Goal: Task Accomplishment & Management: Contribute content

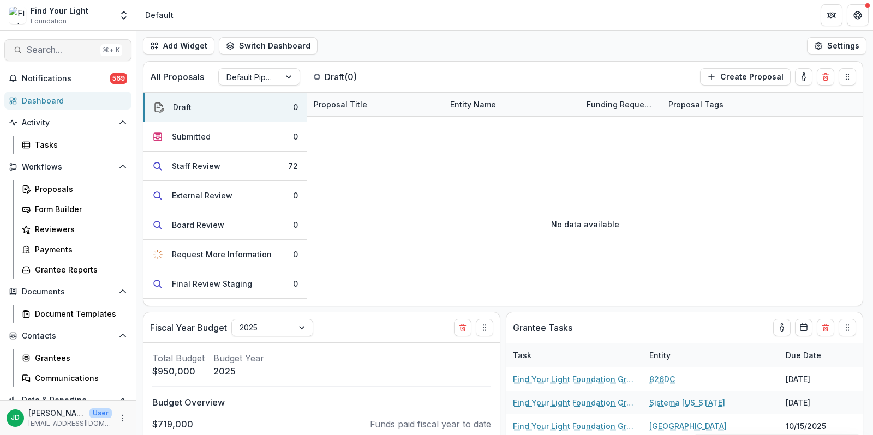
click at [35, 51] on span "Search..." at bounding box center [61, 50] width 69 height 10
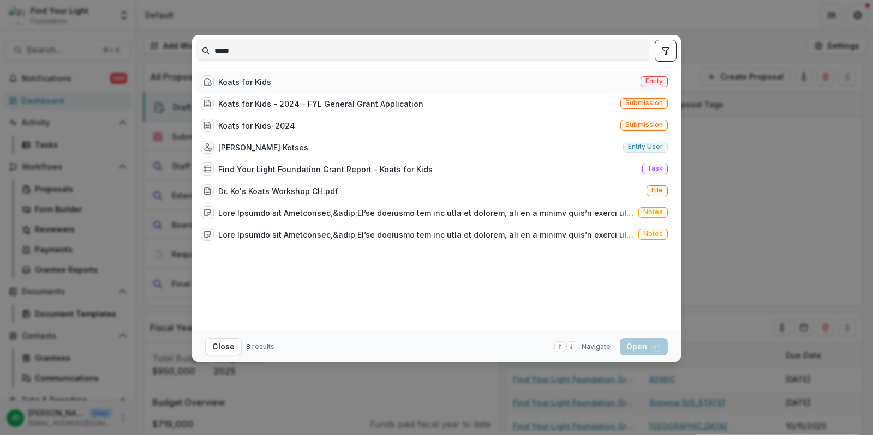
type input "*****"
click at [240, 81] on div "Koats for Kids" at bounding box center [244, 81] width 53 height 11
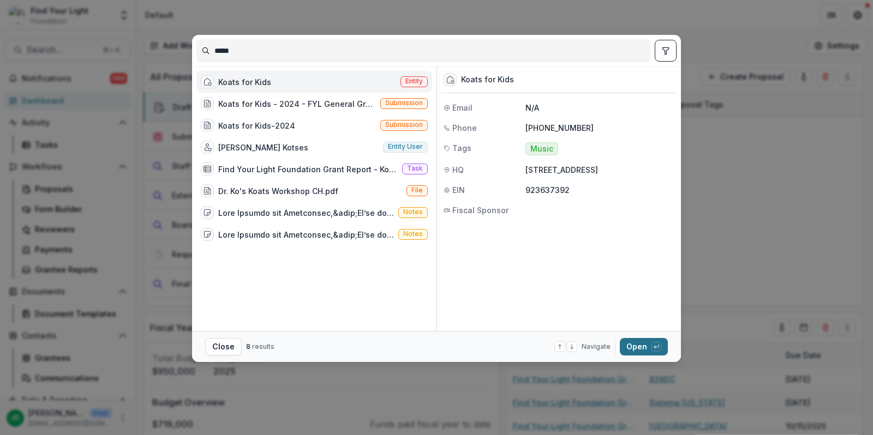
click at [645, 349] on button "Open with enter key" at bounding box center [644, 346] width 48 height 17
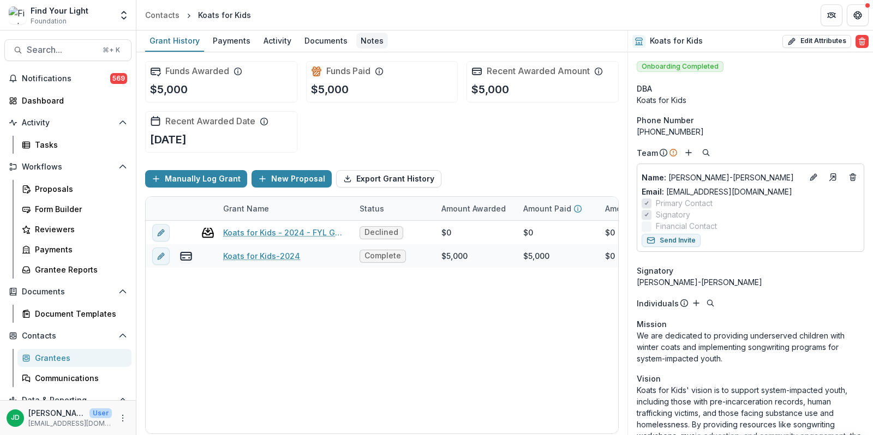
click at [375, 38] on div "Notes" at bounding box center [372, 41] width 32 height 16
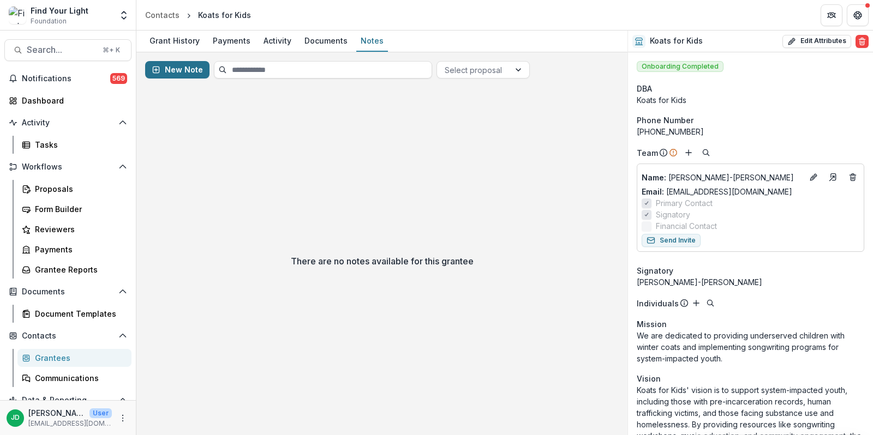
click at [178, 71] on button "New Note" at bounding box center [177, 69] width 64 height 17
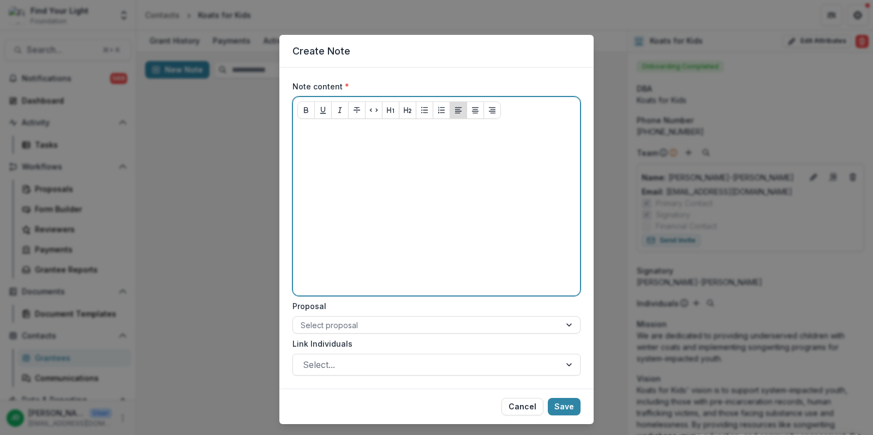
click at [328, 140] on div at bounding box center [436, 210] width 278 height 164
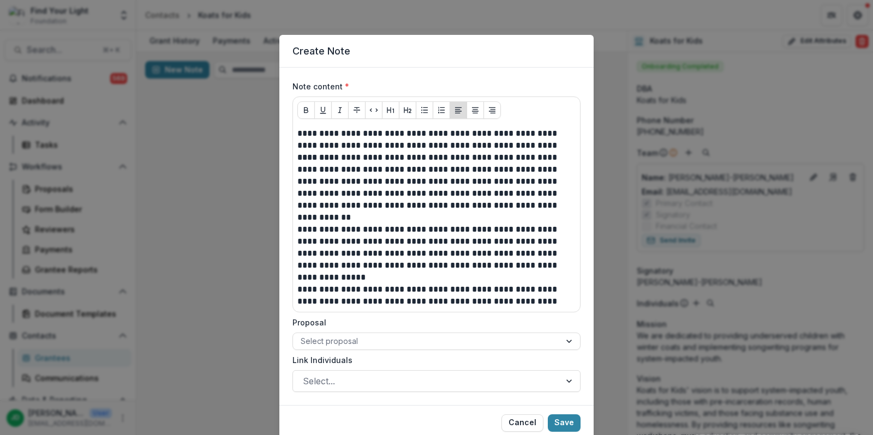
click at [337, 47] on header "Create Note" at bounding box center [436, 51] width 314 height 33
drag, startPoint x: 359, startPoint y: 49, endPoint x: 296, endPoint y: 49, distance: 63.3
click at [296, 49] on header "Create Note" at bounding box center [436, 51] width 314 height 33
click at [414, 55] on header "Create Note" at bounding box center [436, 51] width 314 height 33
click at [567, 421] on button "Save" at bounding box center [564, 423] width 33 height 17
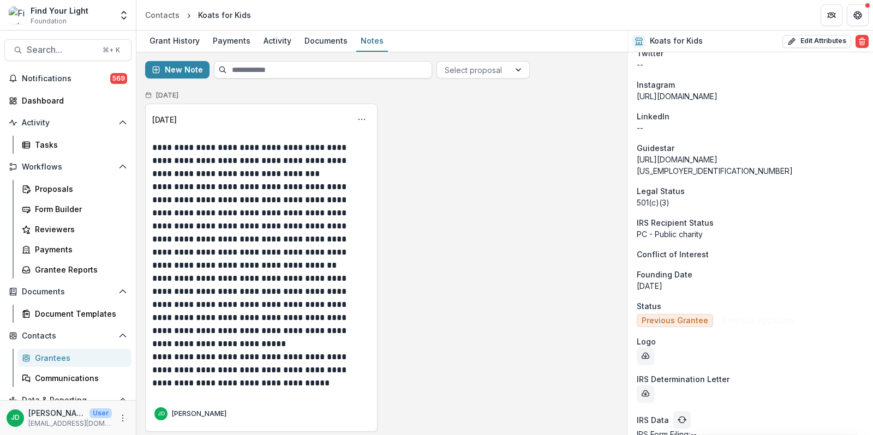
scroll to position [858, 0]
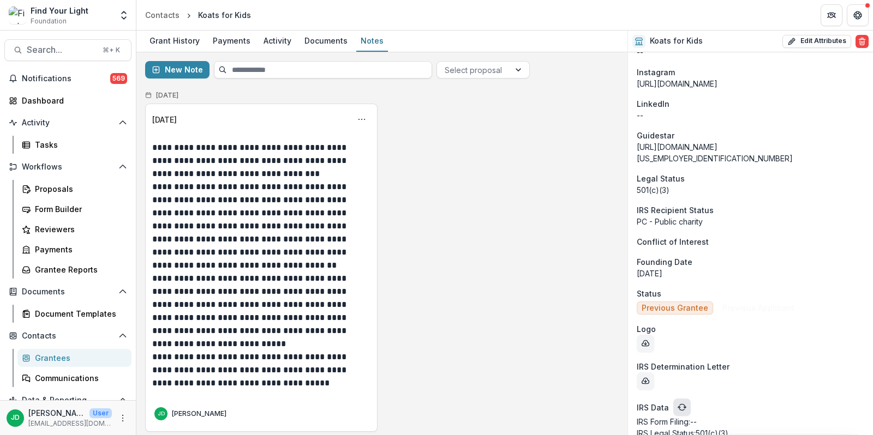
click at [678, 403] on icon "refresh" at bounding box center [682, 407] width 9 height 9
click at [686, 399] on button "refresh" at bounding box center [681, 407] width 17 height 17
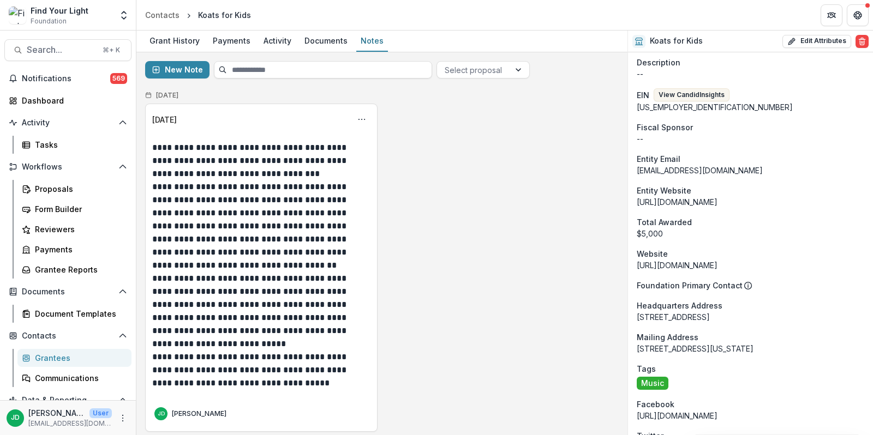
scroll to position [464, 0]
click at [695, 95] on button "View Candid Insights" at bounding box center [692, 93] width 76 height 13
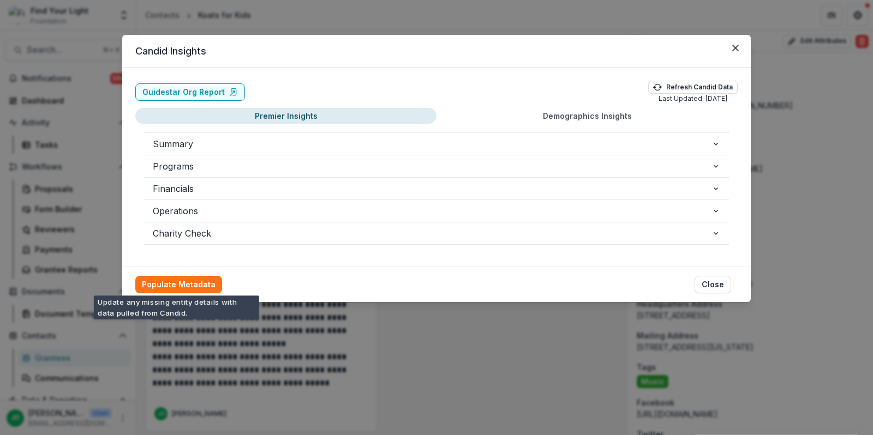
click at [178, 291] on footer "Populate Metadata Close" at bounding box center [436, 284] width 629 height 35
click at [178, 282] on button "Populate Metadata" at bounding box center [178, 284] width 87 height 17
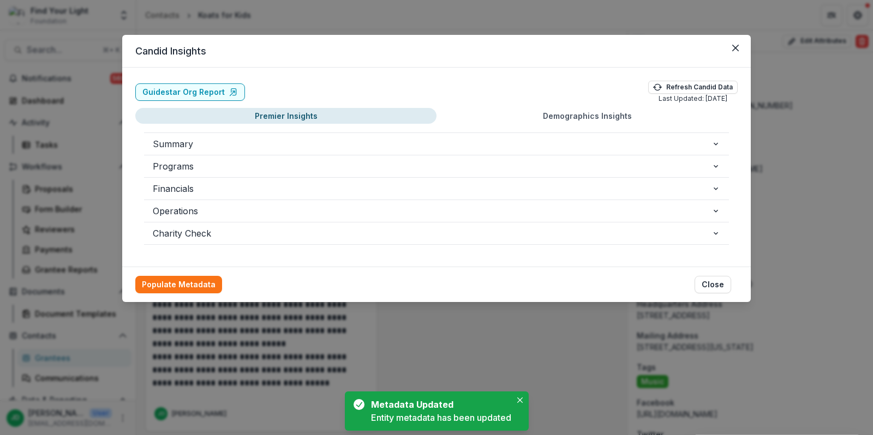
click at [510, 321] on div "Candid Insights Guidestar Org Report Refresh Candid Data Last Updated: [DATE] P…" at bounding box center [436, 217] width 873 height 435
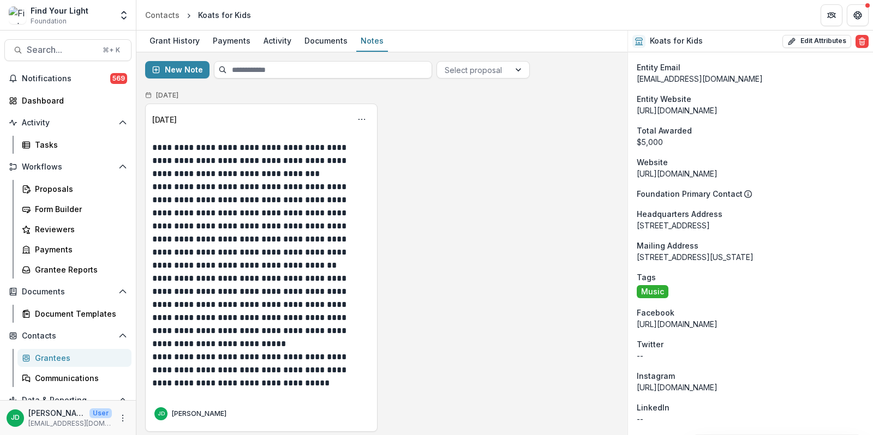
scroll to position [0, 0]
